Goal: Information Seeking & Learning: Learn about a topic

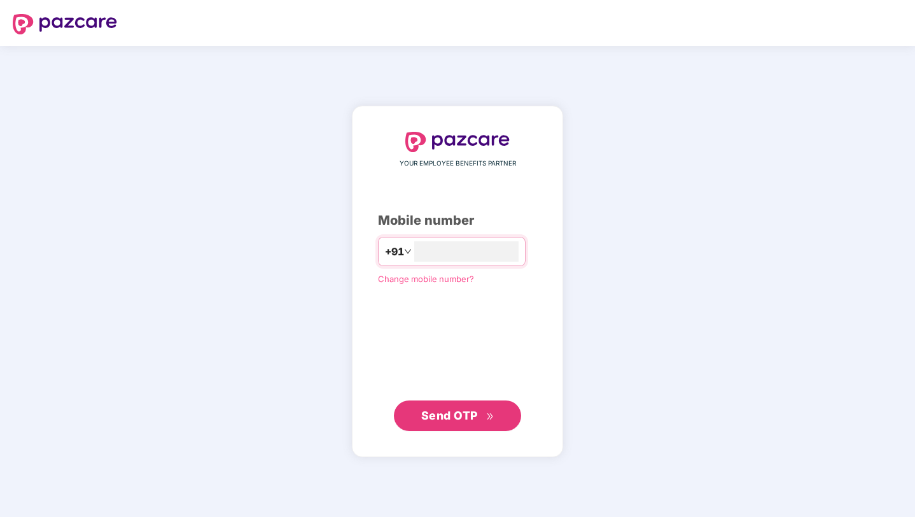
type input "*"
type input "**********"
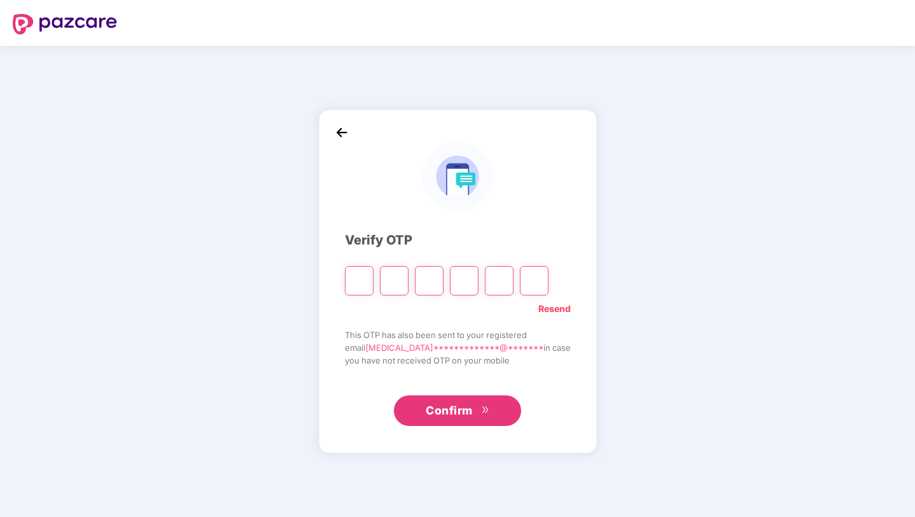
type input "*"
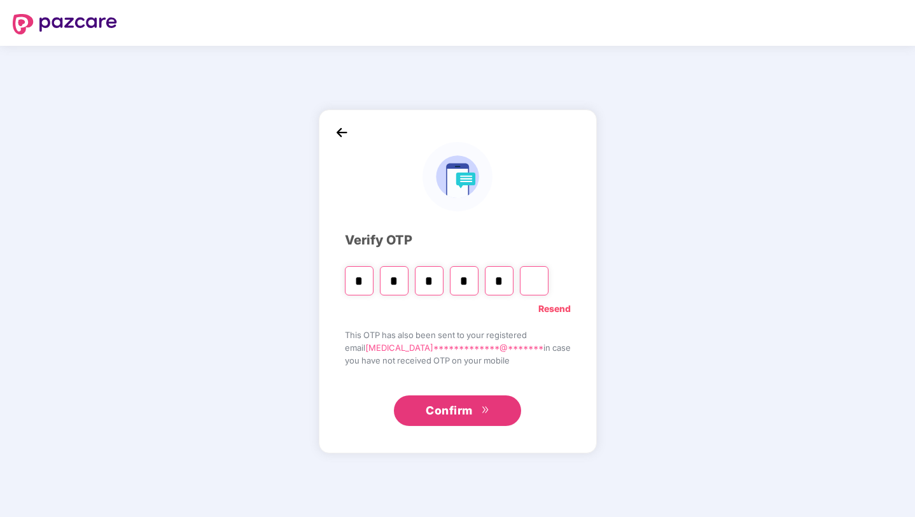
type input "*"
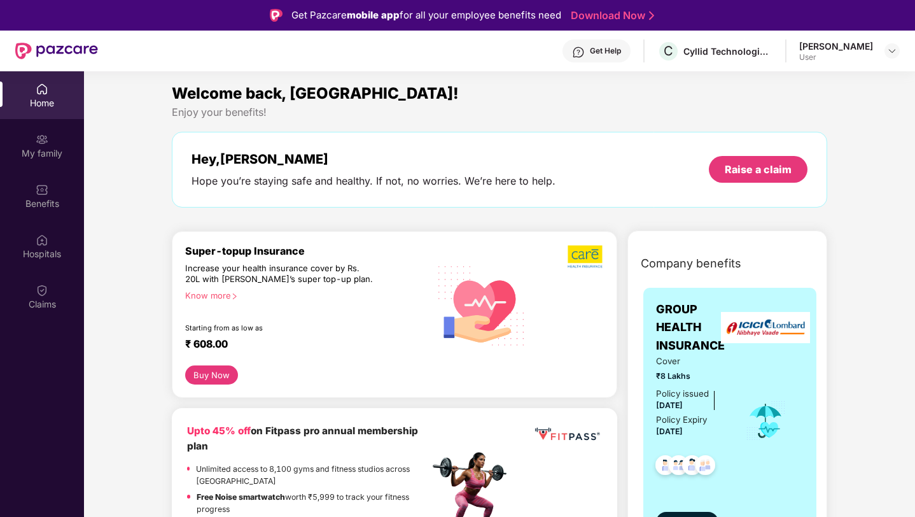
click at [606, 452] on div "Company benefits GROUP HEALTH INSURANCE Cover ₹8 Lakhs Policy issued [DATE] Pol…" at bounding box center [727, 411] width 255 height 328
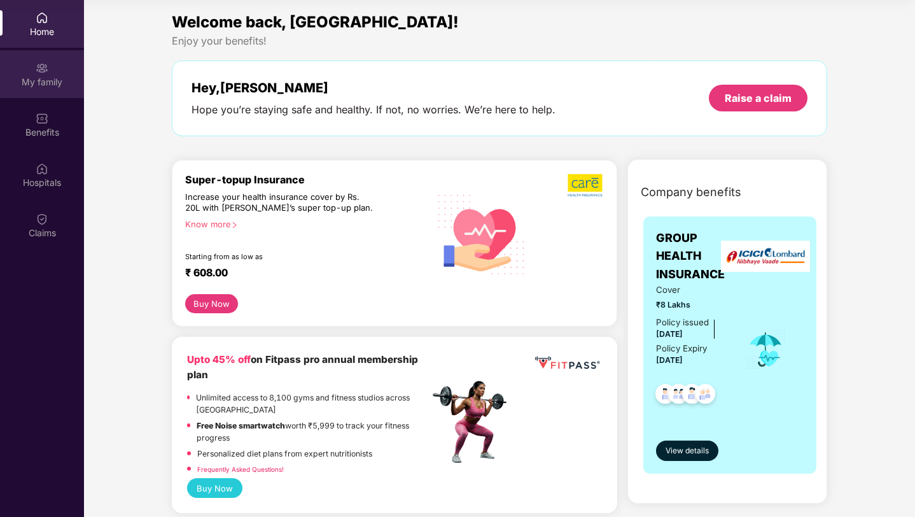
click at [40, 64] on img at bounding box center [42, 68] width 13 height 13
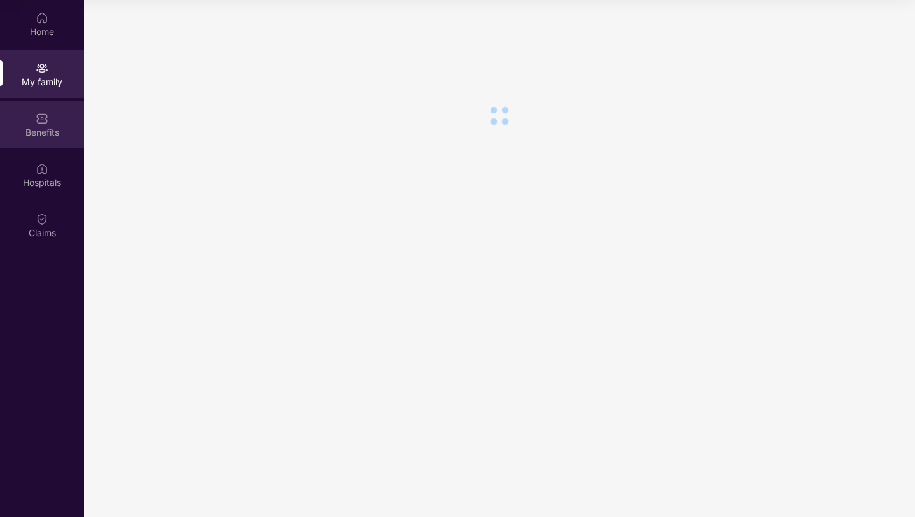
click at [49, 113] on div "Benefits" at bounding box center [42, 125] width 84 height 48
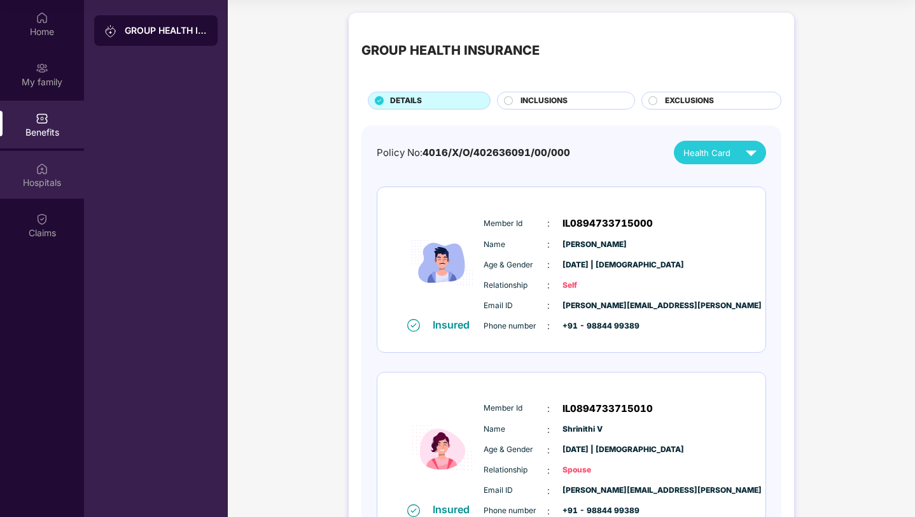
click at [52, 166] on div "Hospitals" at bounding box center [42, 175] width 84 height 48
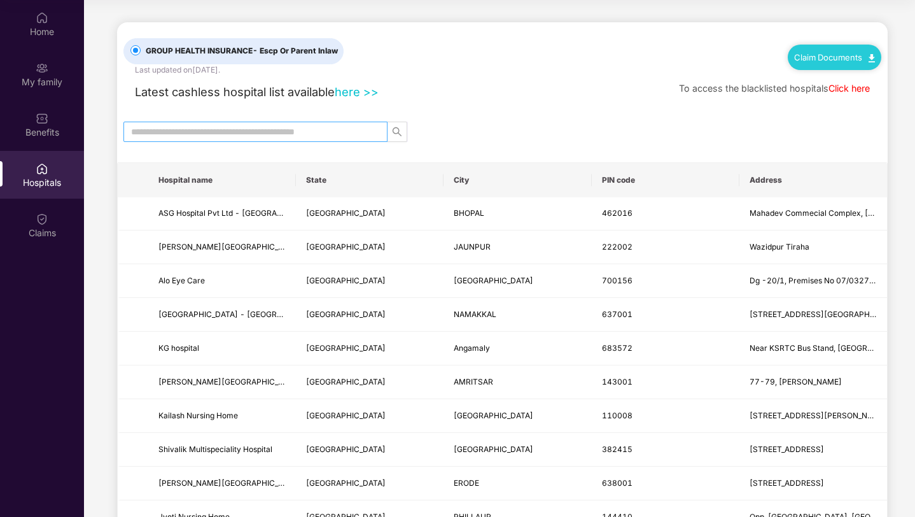
click at [252, 133] on input "text" at bounding box center [250, 132] width 239 height 14
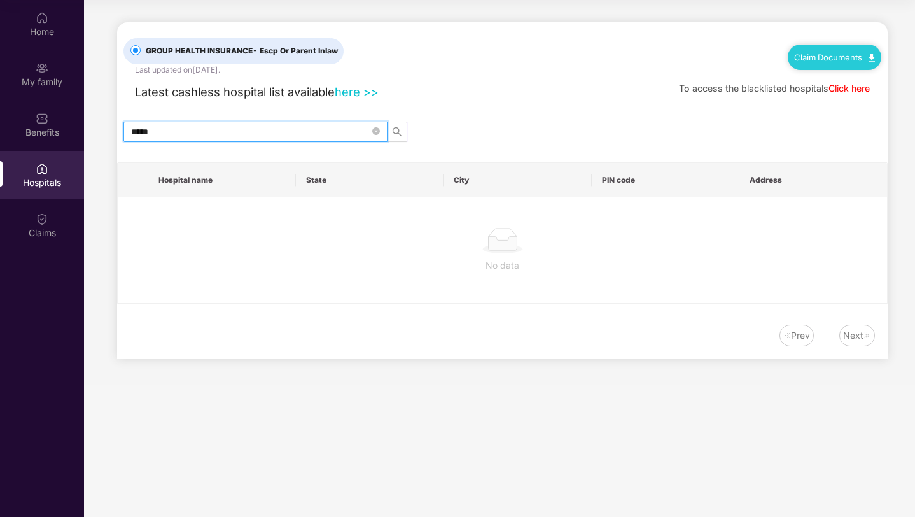
type input "******"
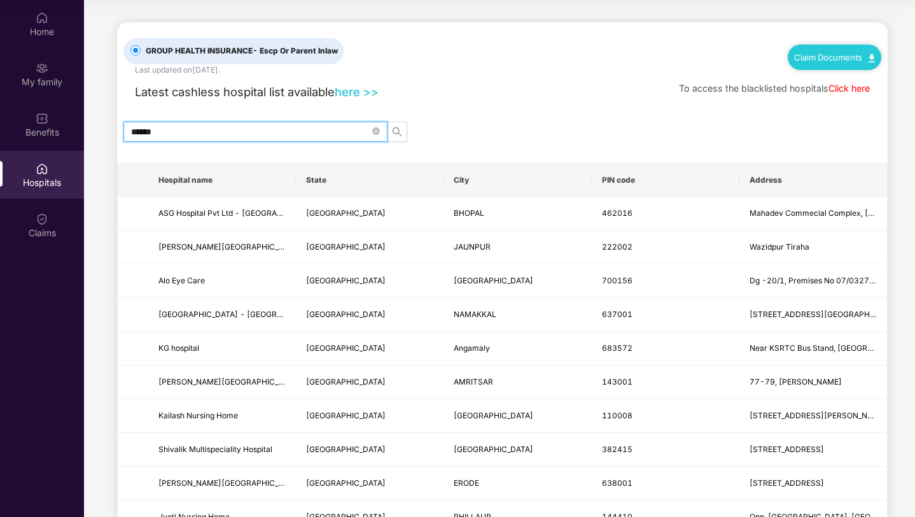
type input "******"
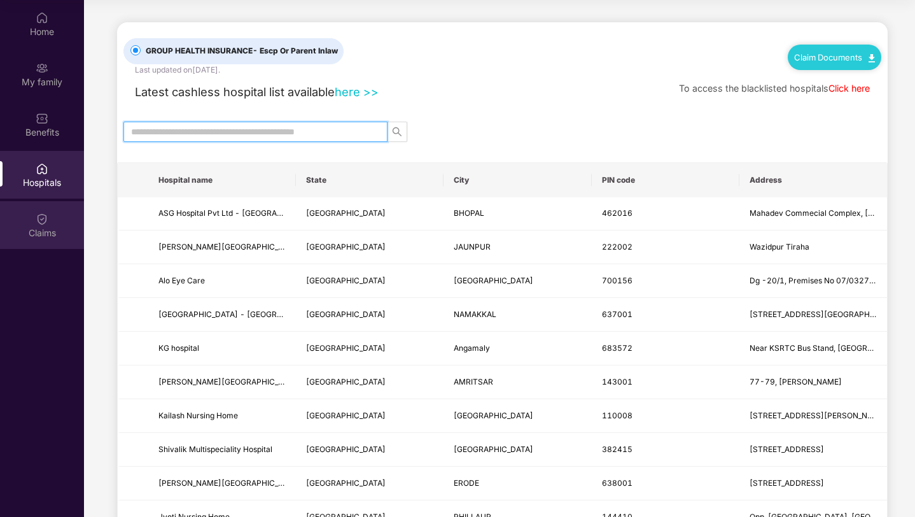
click at [39, 216] on img at bounding box center [42, 219] width 13 height 13
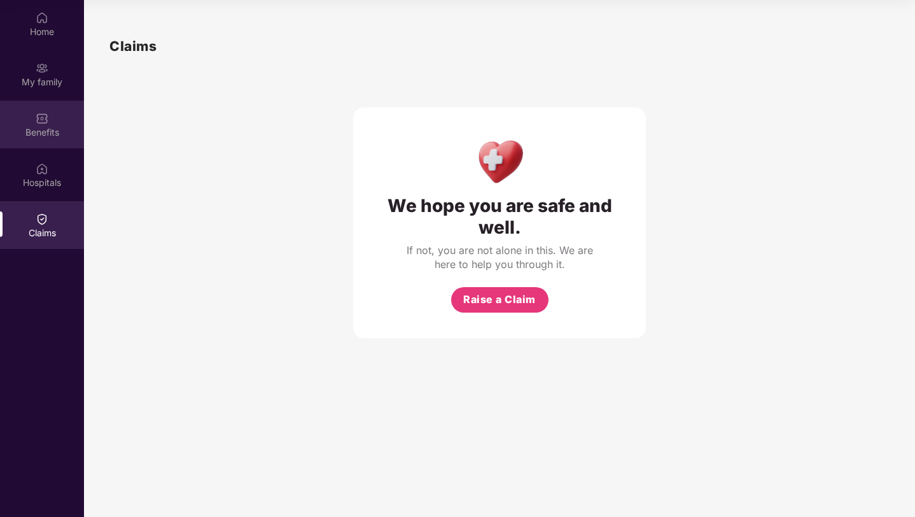
click at [59, 123] on div "Benefits" at bounding box center [42, 125] width 84 height 48
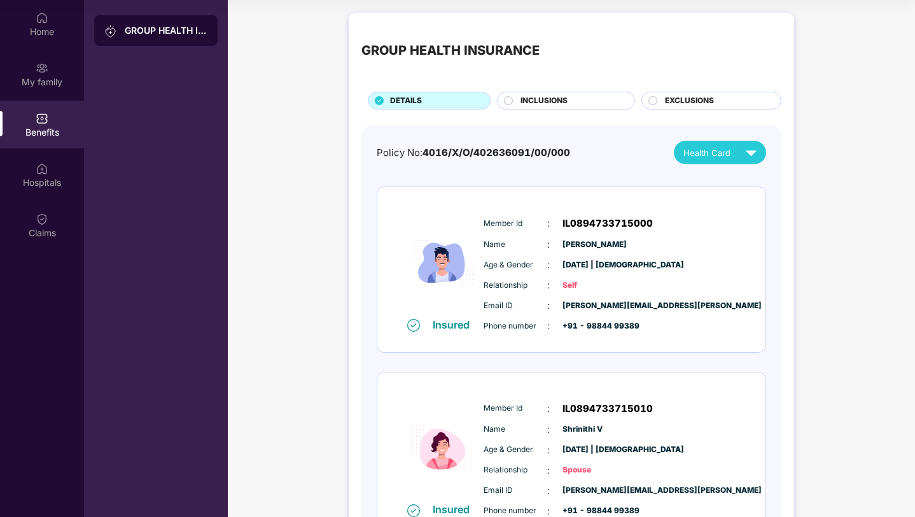
click at [506, 100] on circle at bounding box center [509, 100] width 8 height 8
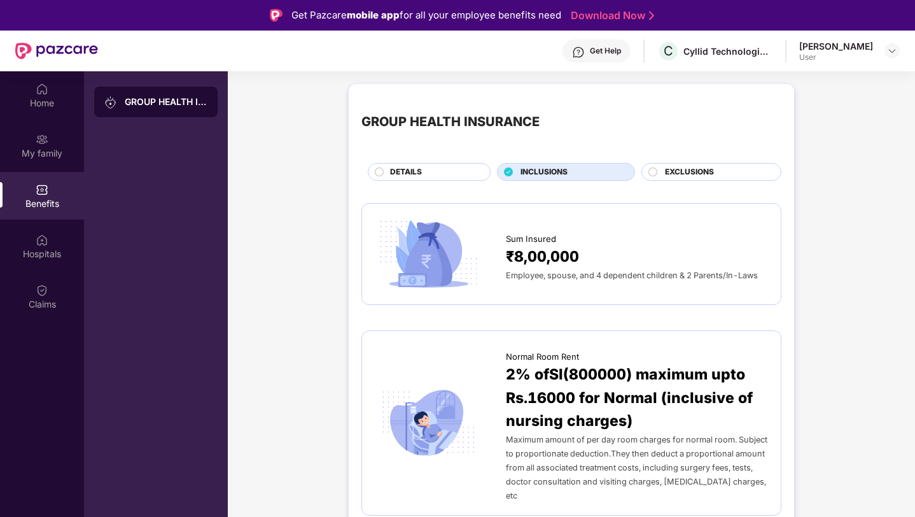
click at [659, 172] on div "EXCLUSIONS" at bounding box center [717, 173] width 116 height 14
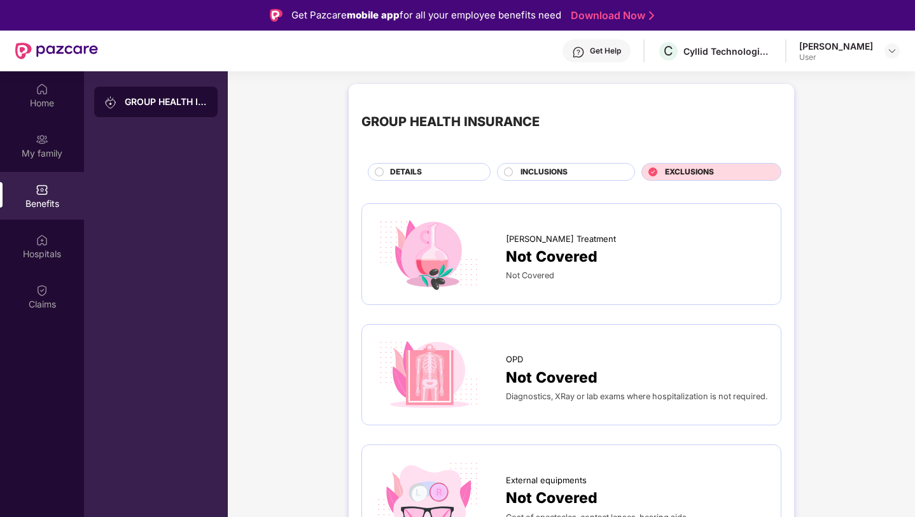
click at [417, 171] on span "DETAILS" at bounding box center [406, 172] width 32 height 12
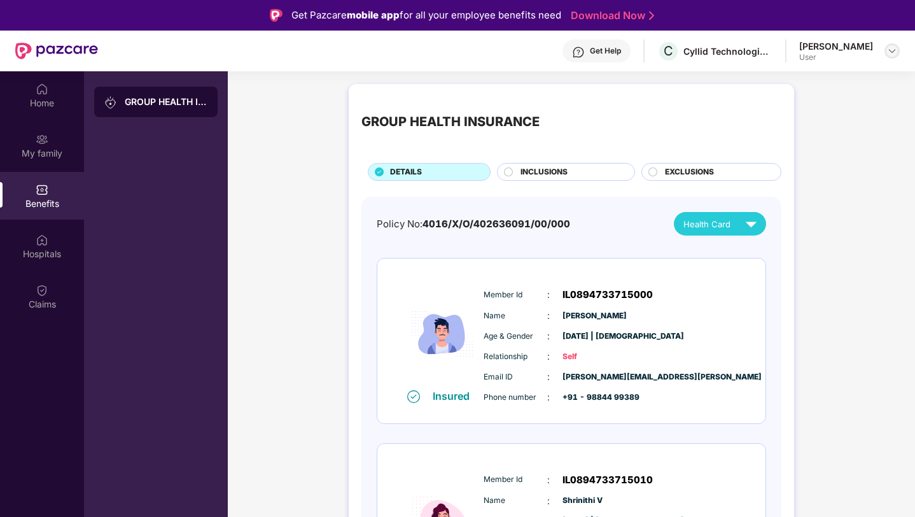
click at [889, 45] on div at bounding box center [892, 50] width 15 height 15
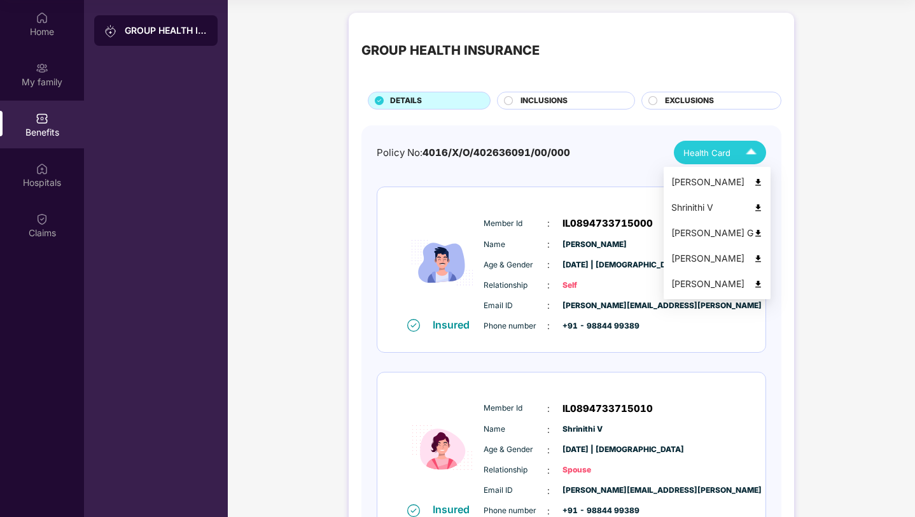
click at [704, 148] on span "Health Card" at bounding box center [706, 152] width 47 height 13
